Goal: Complete application form

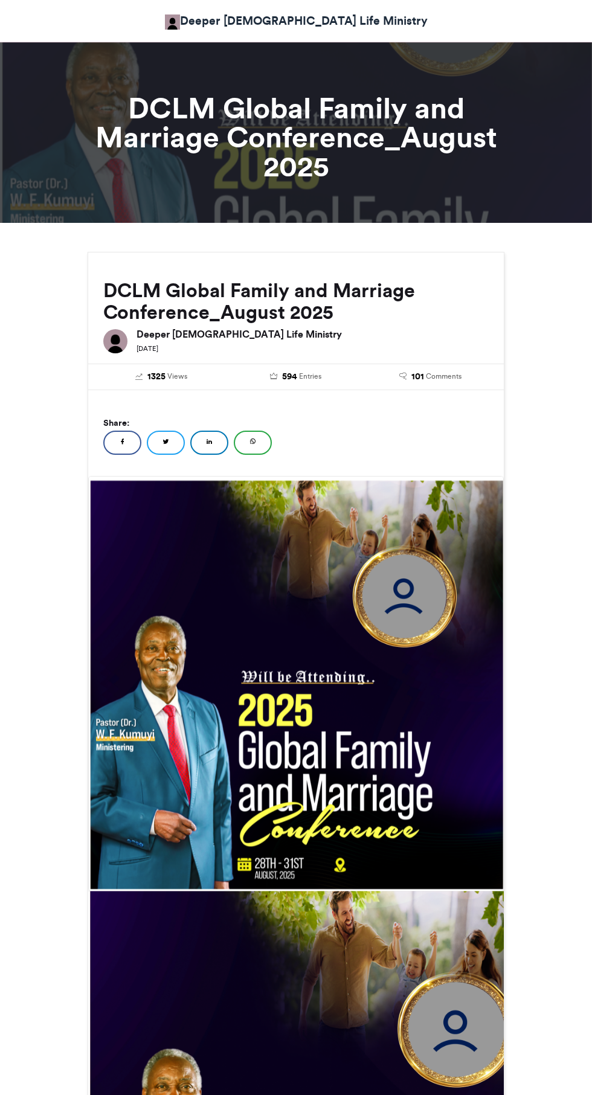
scroll to position [159, 0]
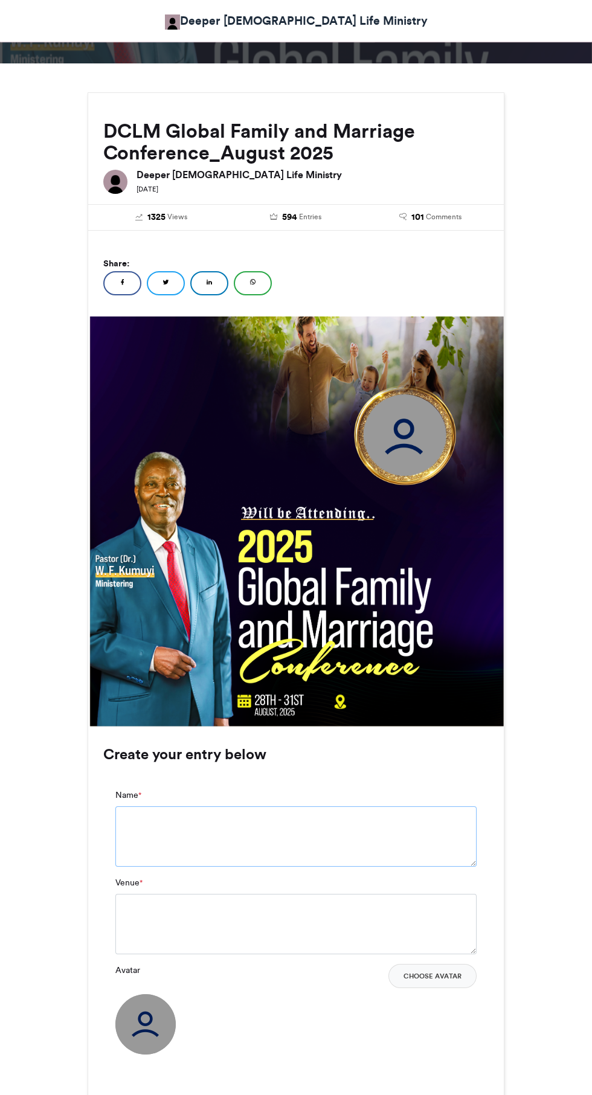
click at [147, 821] on textarea "Name *" at bounding box center [295, 836] width 361 height 60
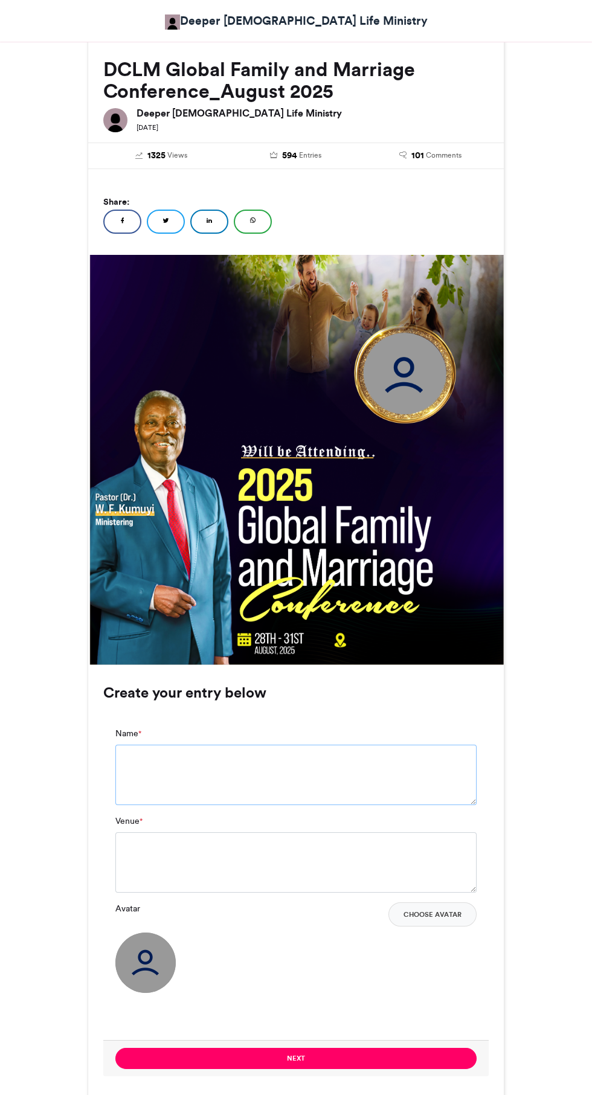
scroll to position [252, 0]
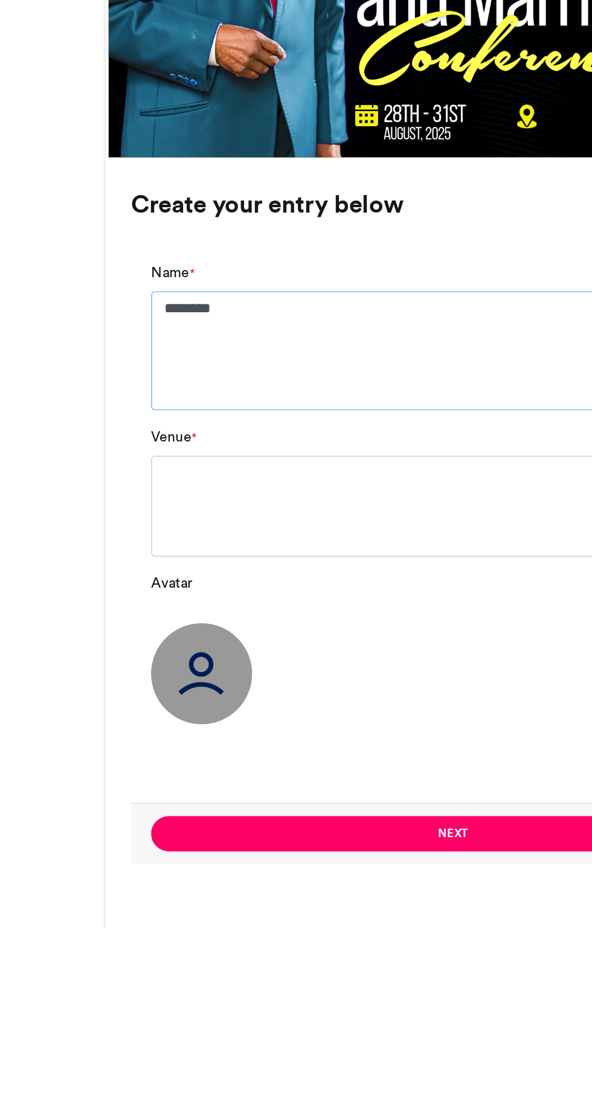
type textarea "*******"
click at [151, 858] on textarea "Venue *" at bounding box center [295, 842] width 361 height 60
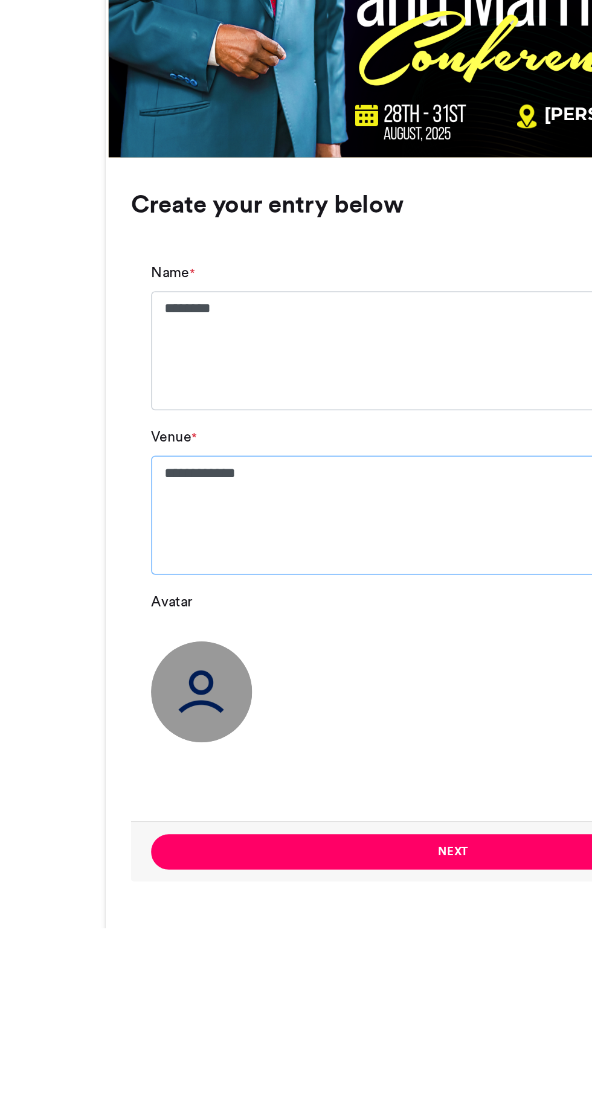
click at [160, 824] on textarea "**********" at bounding box center [295, 847] width 361 height 71
click at [185, 829] on textarea "**********" at bounding box center [295, 847] width 361 height 71
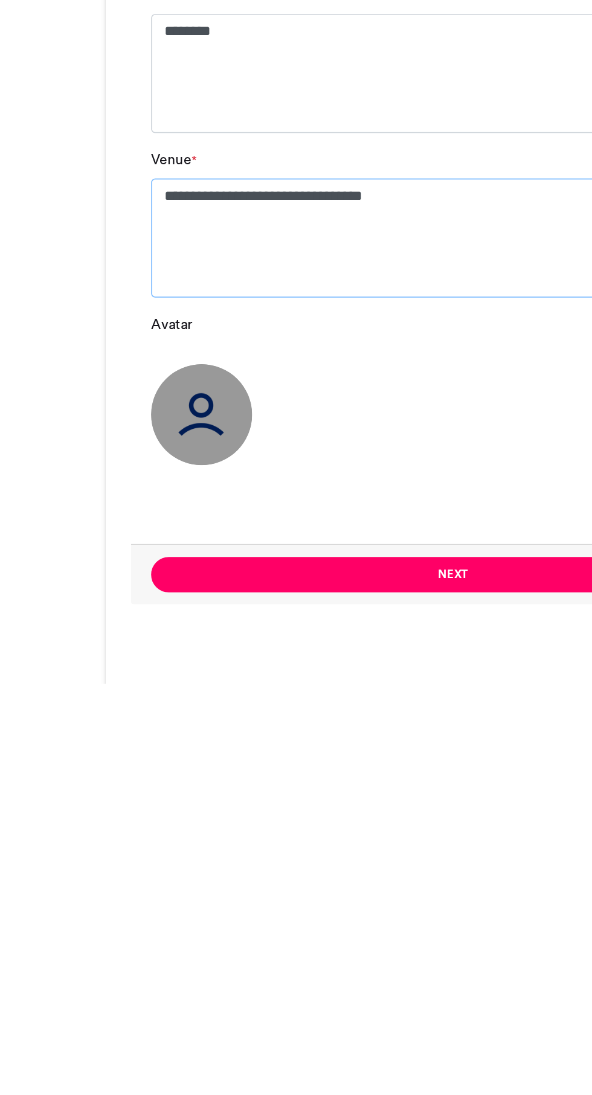
type textarea "**********"
click at [144, 934] on img at bounding box center [145, 934] width 60 height 60
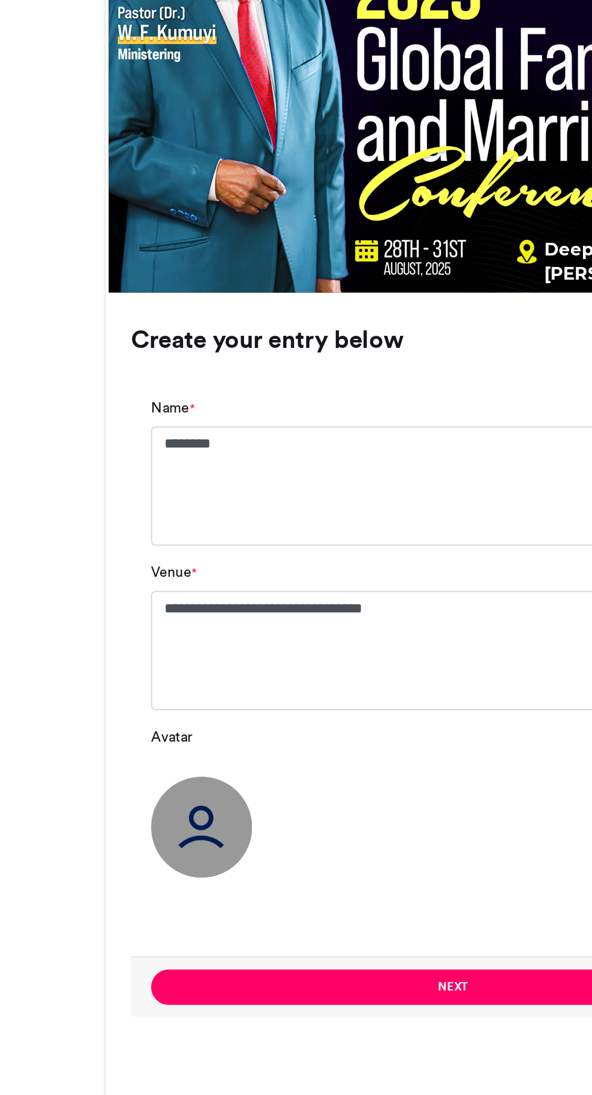
click at [284, 1033] on button "Next" at bounding box center [295, 1029] width 361 height 21
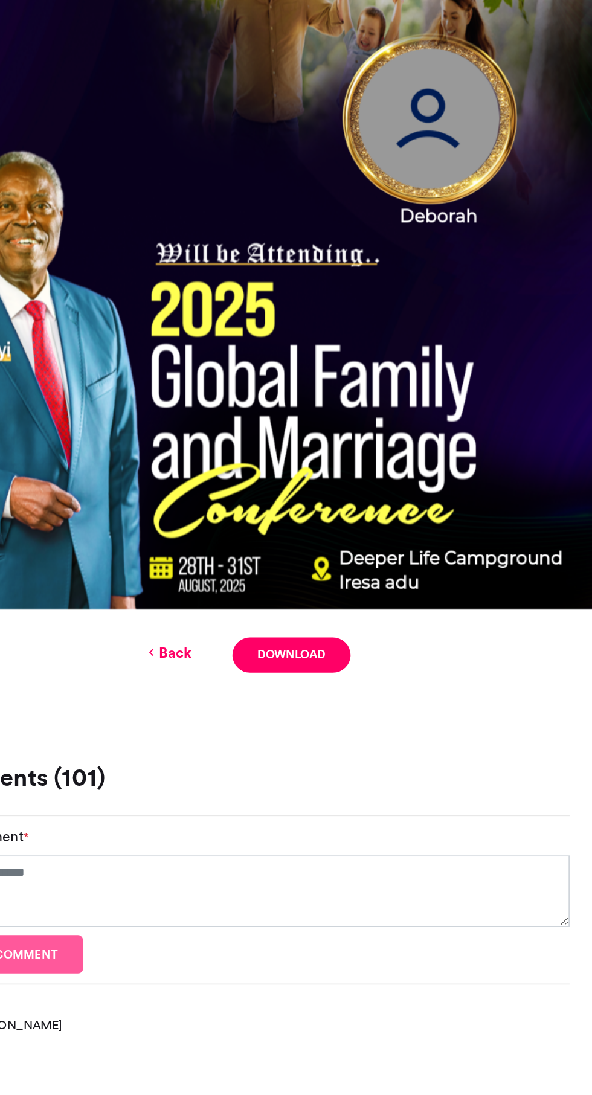
scroll to position [100, 0]
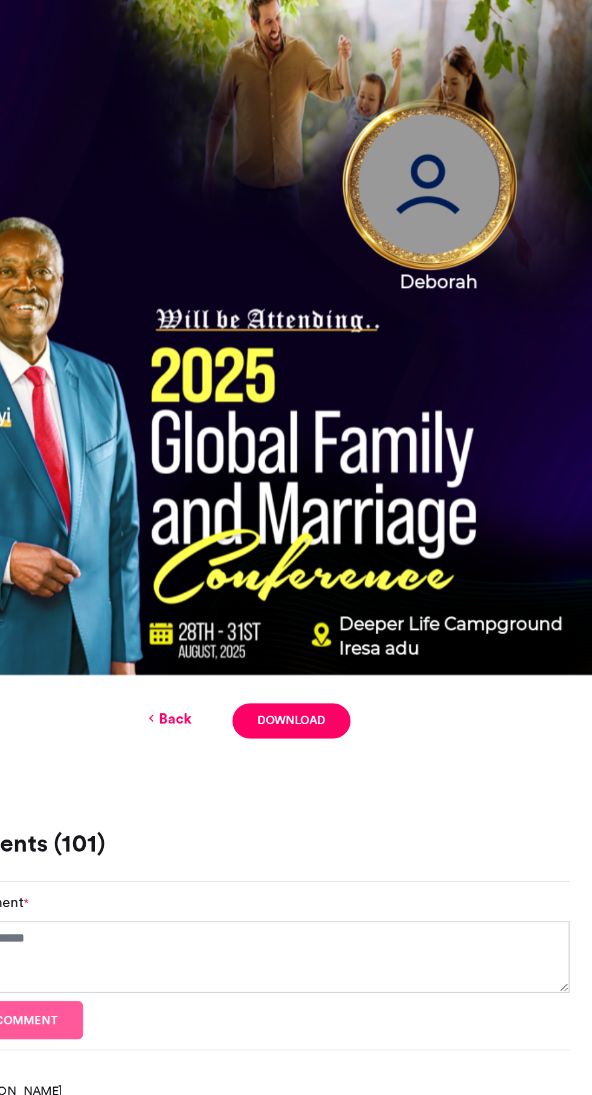
click at [420, 504] on img at bounding box center [296, 584] width 416 height 416
click at [390, 489] on img at bounding box center [296, 584] width 416 height 416
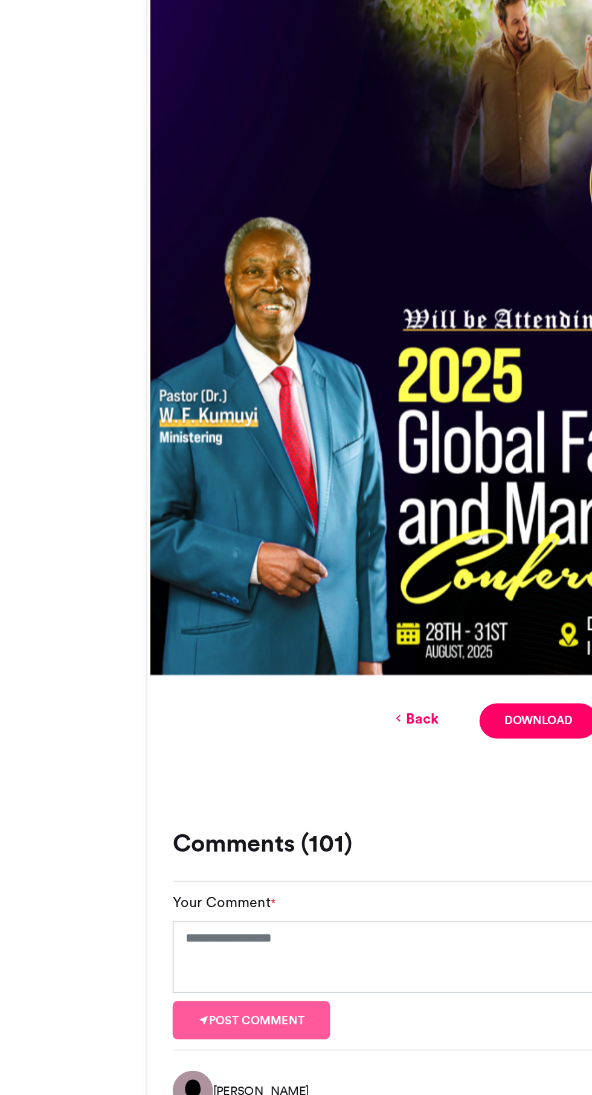
click at [245, 821] on link "Back" at bounding box center [248, 816] width 28 height 13
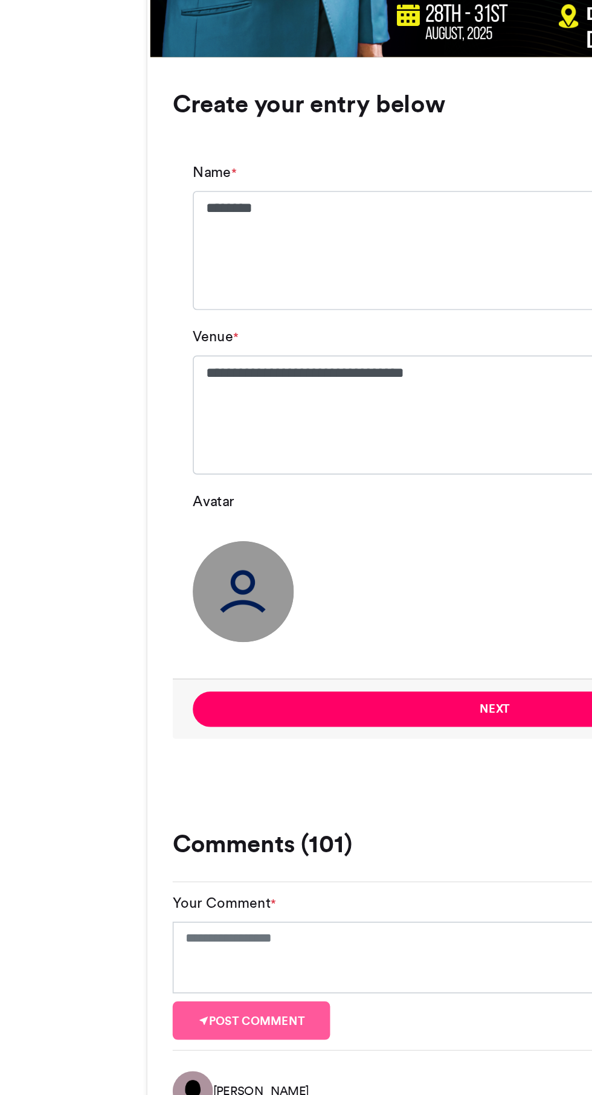
click at [140, 724] on img at bounding box center [145, 740] width 60 height 60
click at [129, 730] on img at bounding box center [145, 740] width 60 height 60
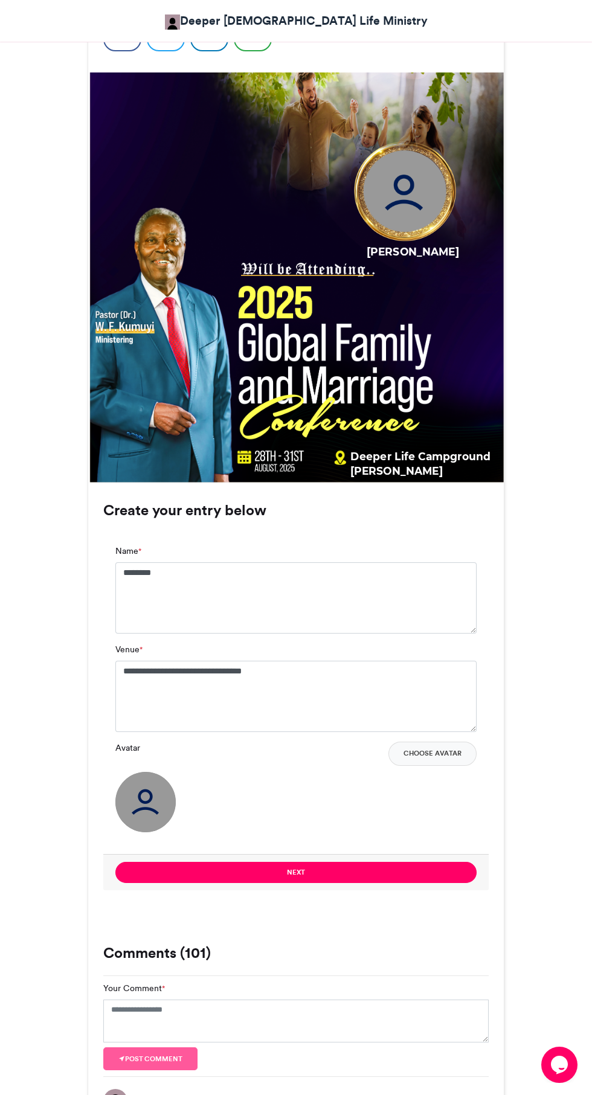
scroll to position [400, 0]
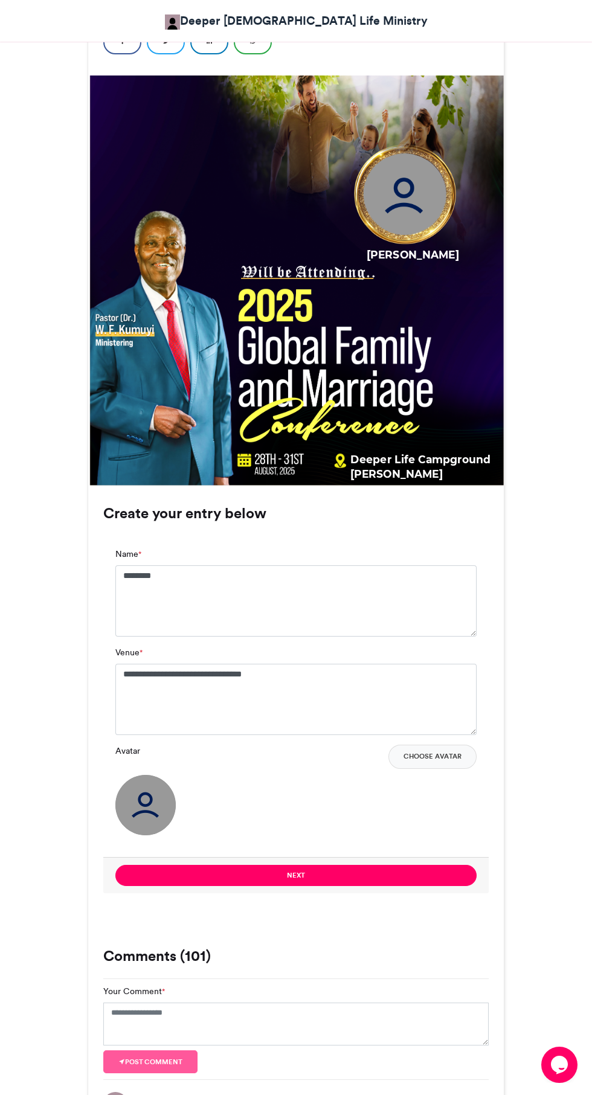
click at [149, 822] on img at bounding box center [145, 805] width 60 height 60
click at [152, 798] on img at bounding box center [145, 805] width 60 height 60
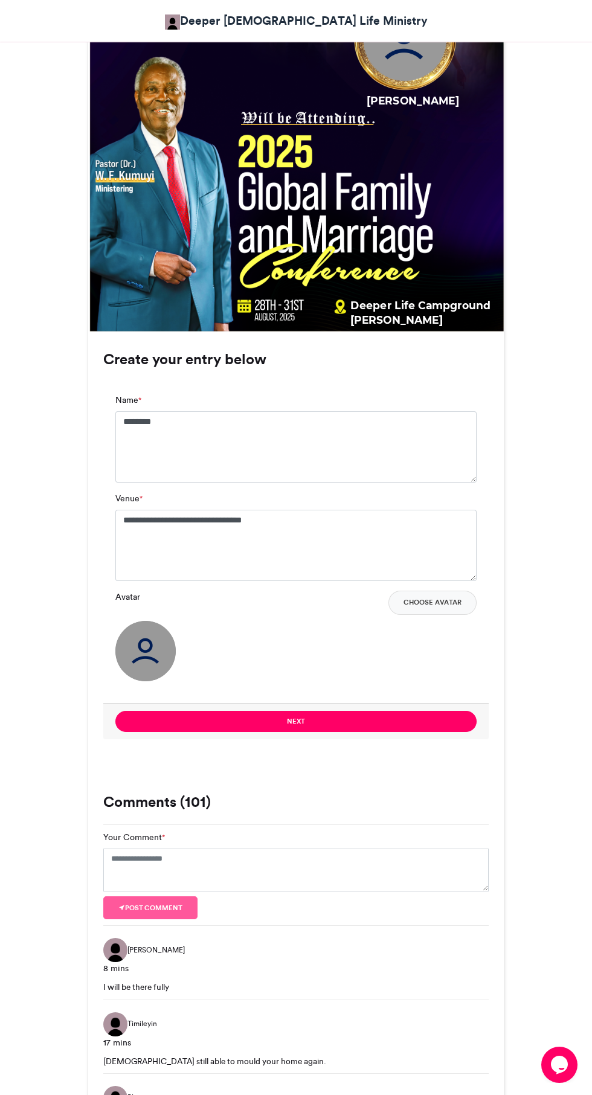
scroll to position [551, 0]
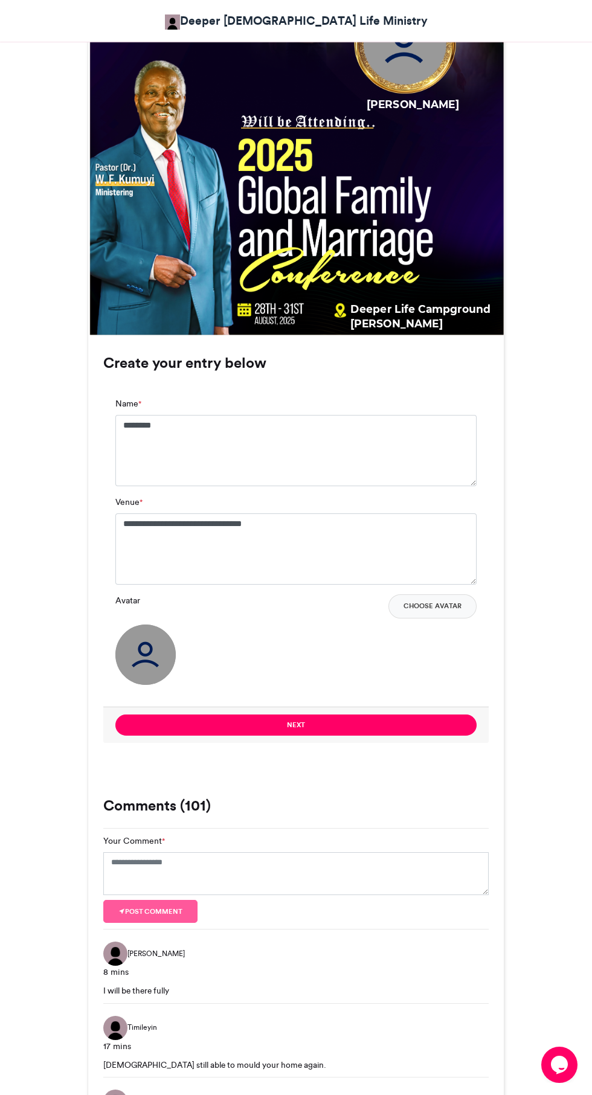
click at [458, 600] on button "Choose Avatar" at bounding box center [432, 606] width 88 height 24
click at [432, 606] on button "Choose Avatar" at bounding box center [432, 606] width 88 height 24
click at [428, 606] on button "Choose Avatar" at bounding box center [432, 606] width 88 height 24
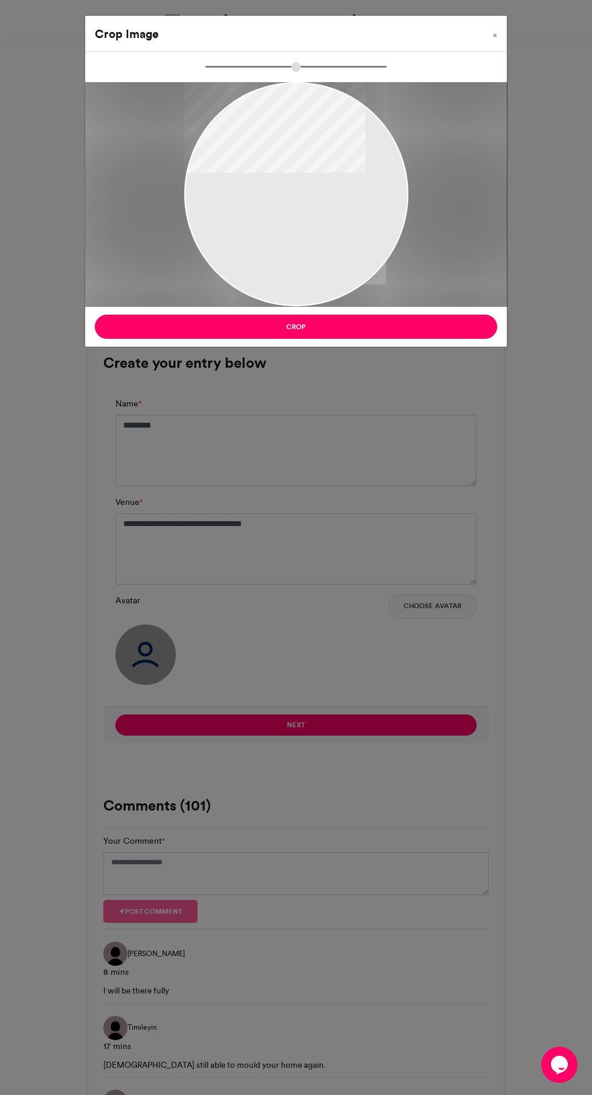
type input "******"
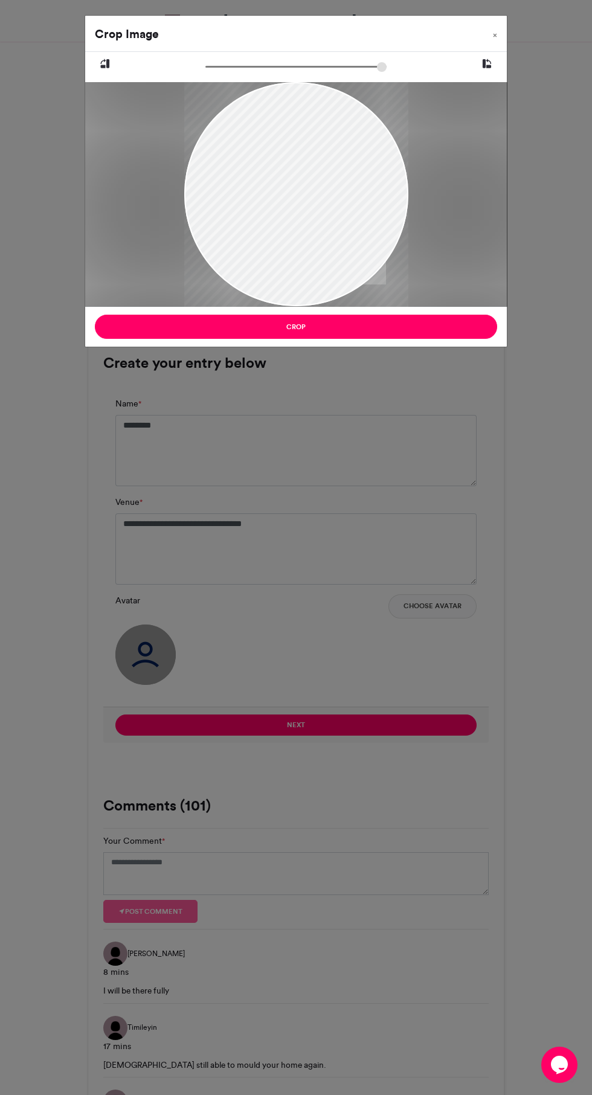
click at [323, 331] on button "Crop" at bounding box center [296, 327] width 402 height 24
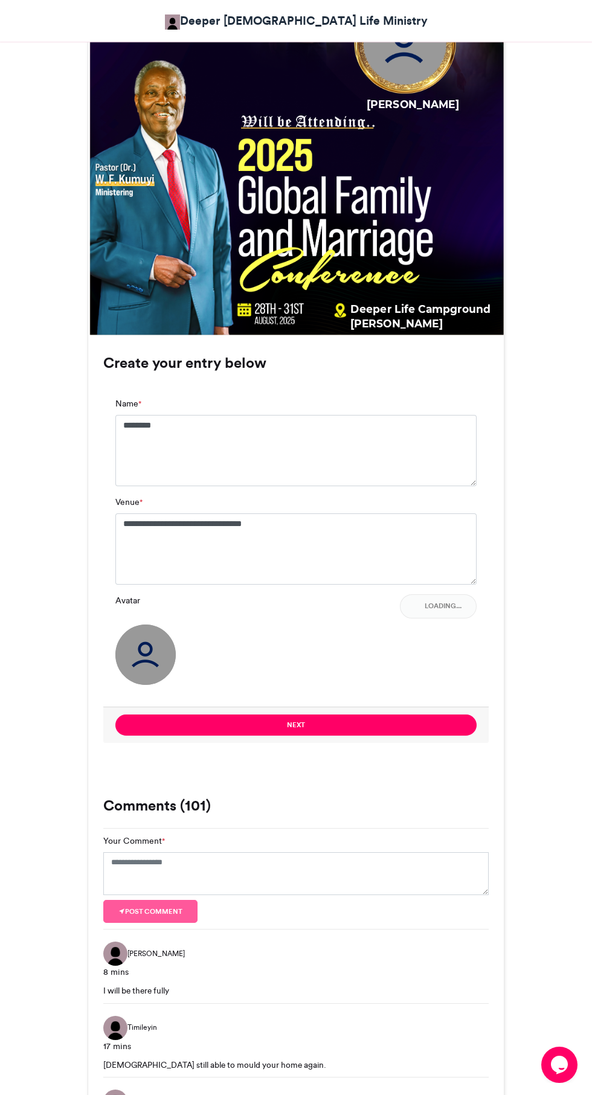
click at [313, 325] on img at bounding box center [297, 130] width 414 height 410
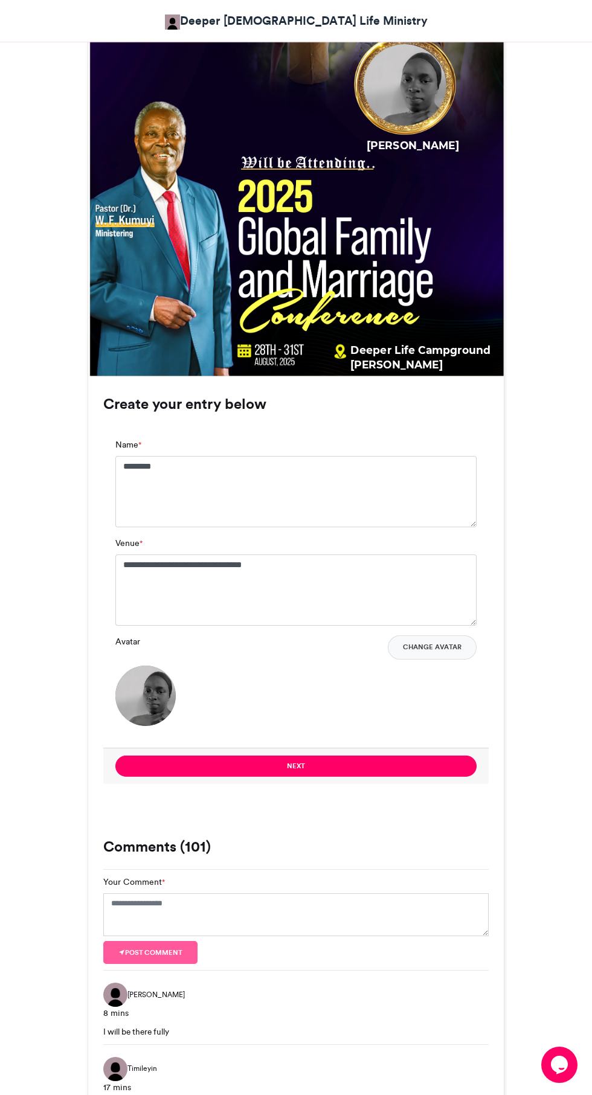
scroll to position [503, 0]
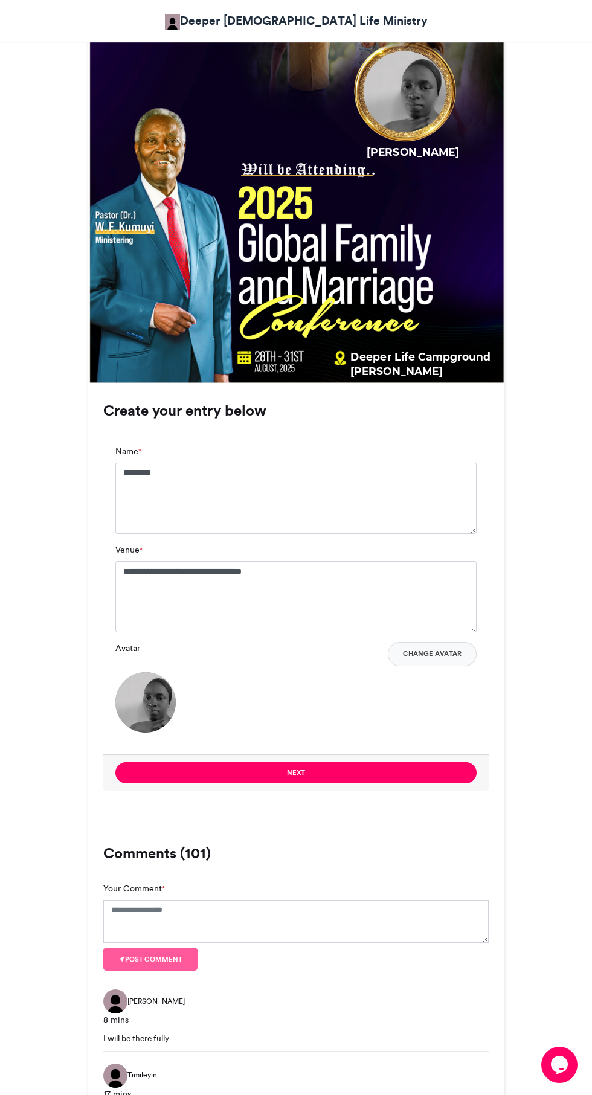
click at [337, 773] on button "Next" at bounding box center [295, 772] width 361 height 21
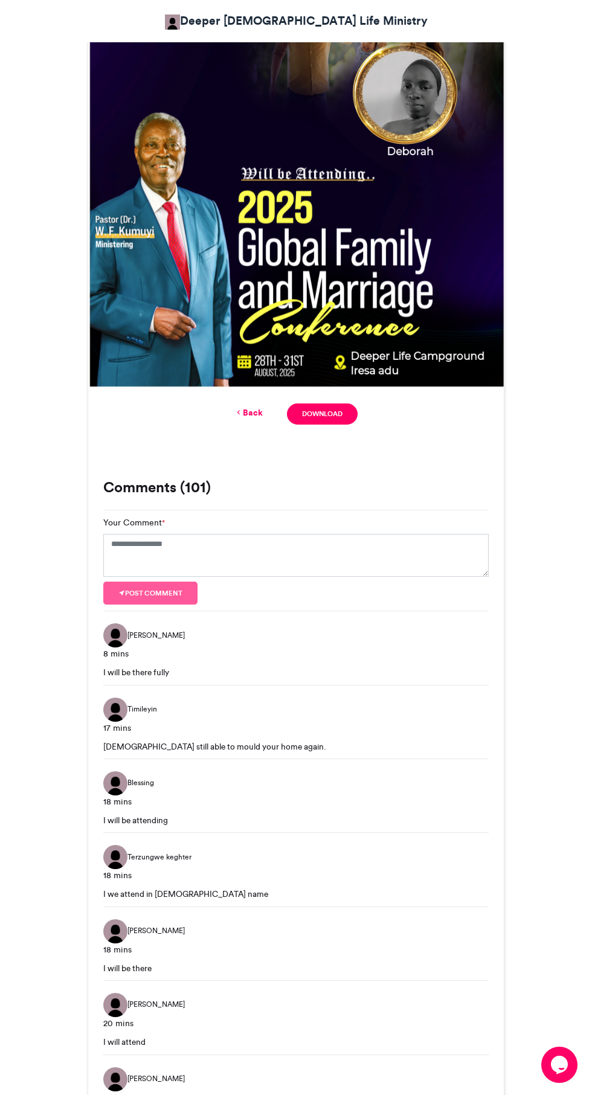
scroll to position [0, 0]
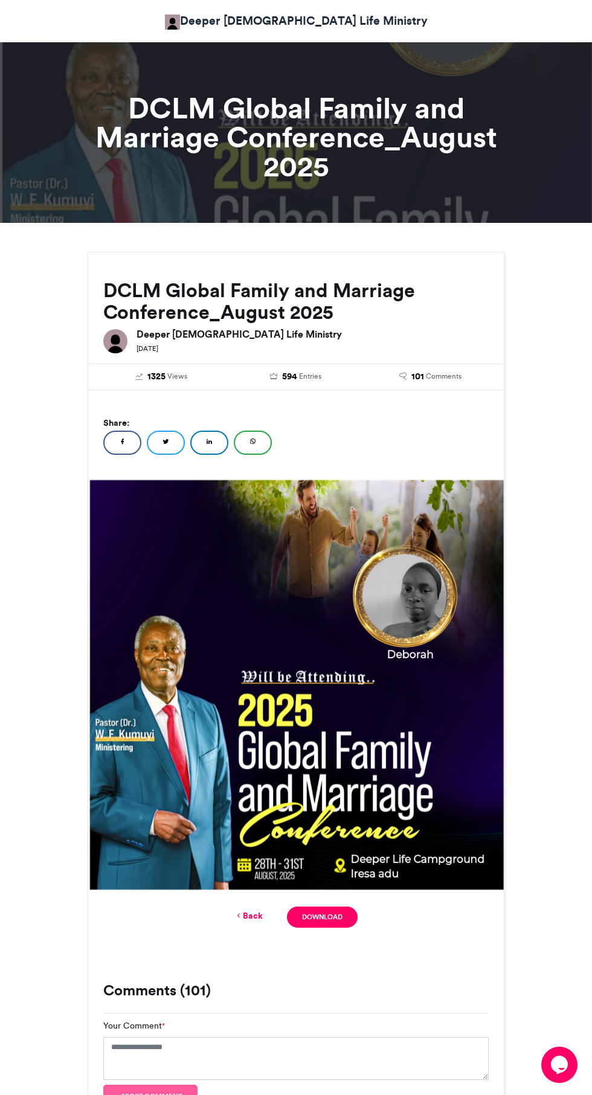
click at [314, 914] on link "Download" at bounding box center [322, 917] width 71 height 21
